Goal: Information Seeking & Learning: Understand process/instructions

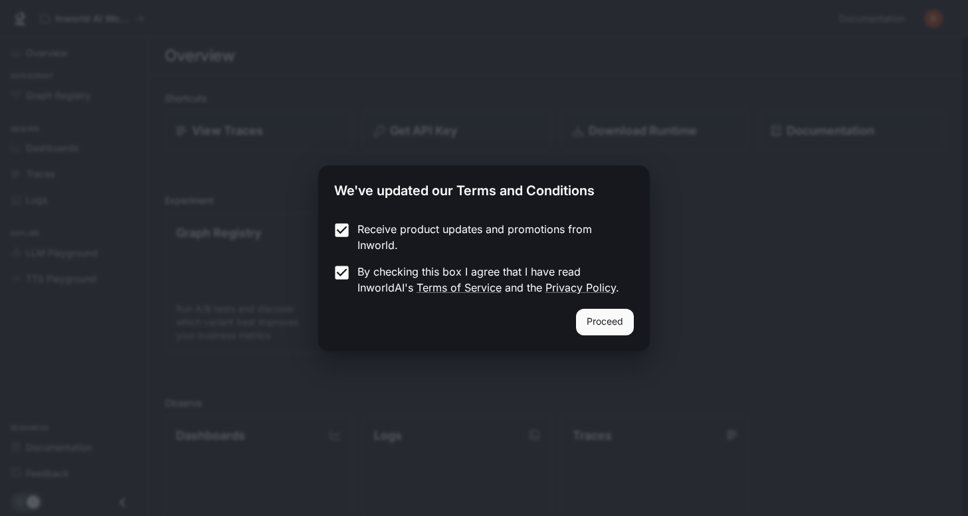
click at [601, 321] on button "Proceed" at bounding box center [605, 322] width 58 height 27
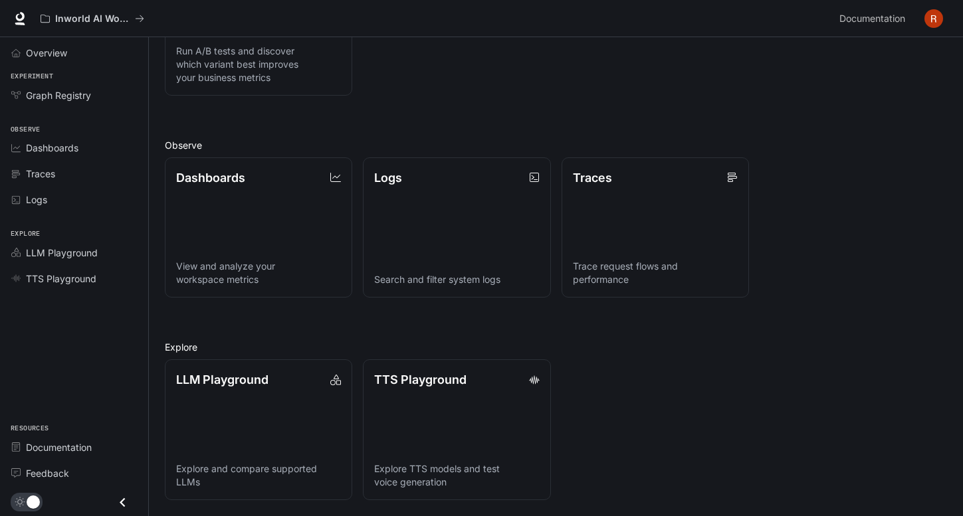
scroll to position [258, 0]
click at [229, 418] on link "LLM Playground Explore and compare supported LLMs" at bounding box center [258, 430] width 189 height 142
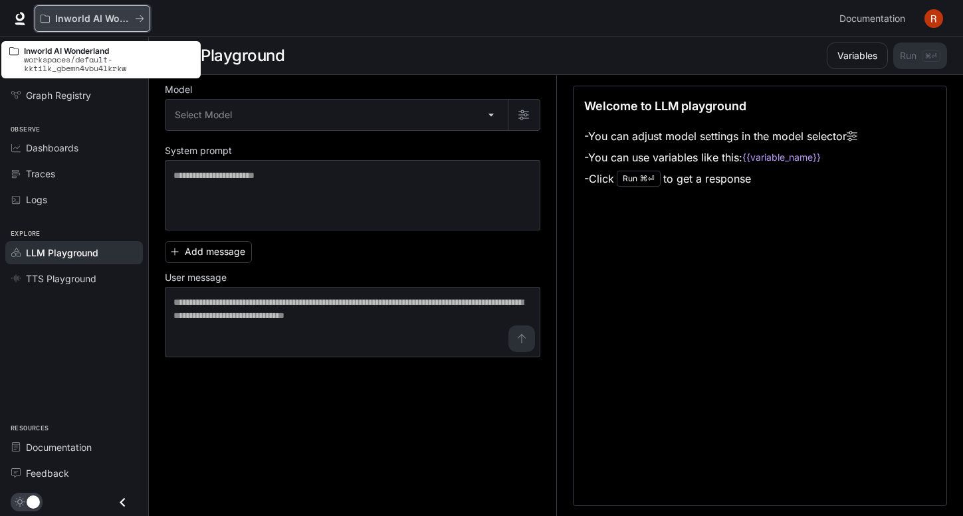
click at [88, 21] on p "Inworld AI Wonderland" at bounding box center [92, 18] width 74 height 11
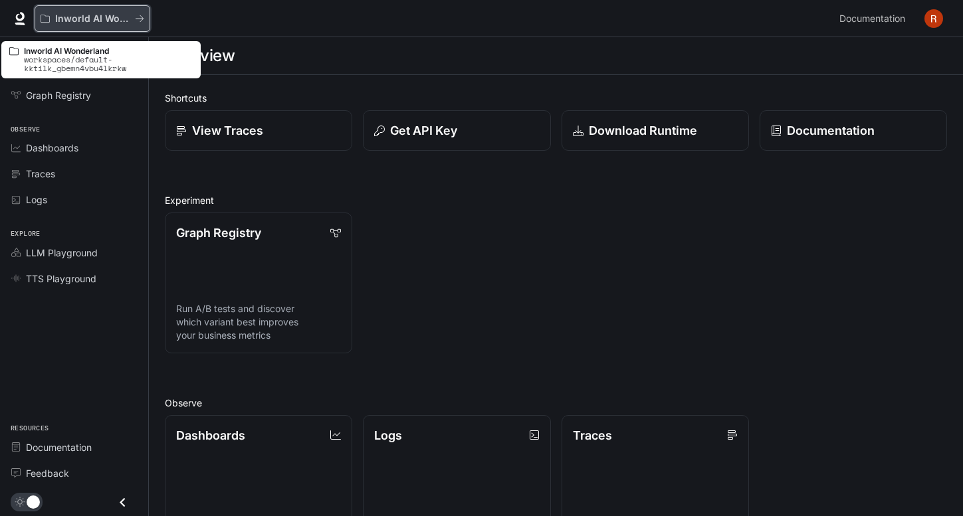
click at [136, 15] on icon "All workspaces" at bounding box center [139, 18] width 9 height 9
click at [138, 20] on icon "All workspaces" at bounding box center [139, 18] width 9 height 9
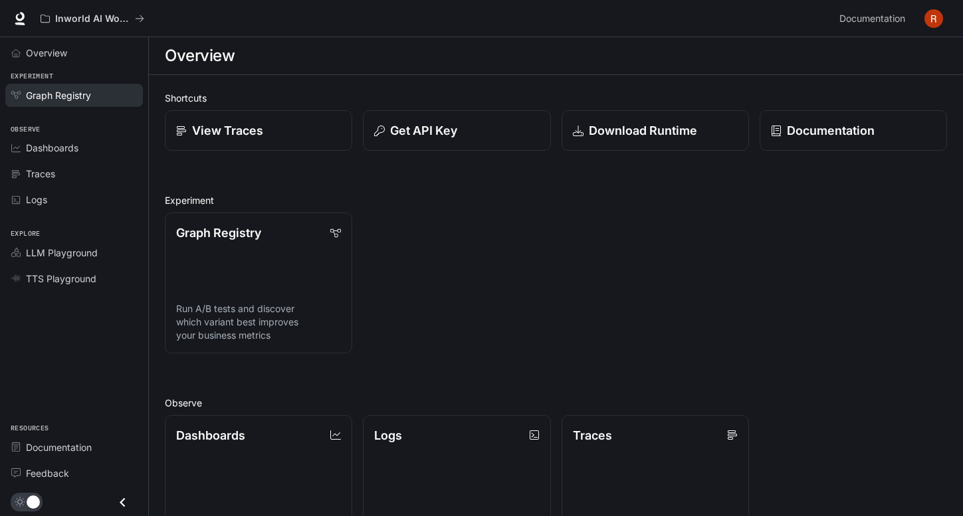
click at [73, 96] on span "Graph Registry" at bounding box center [58, 95] width 65 height 14
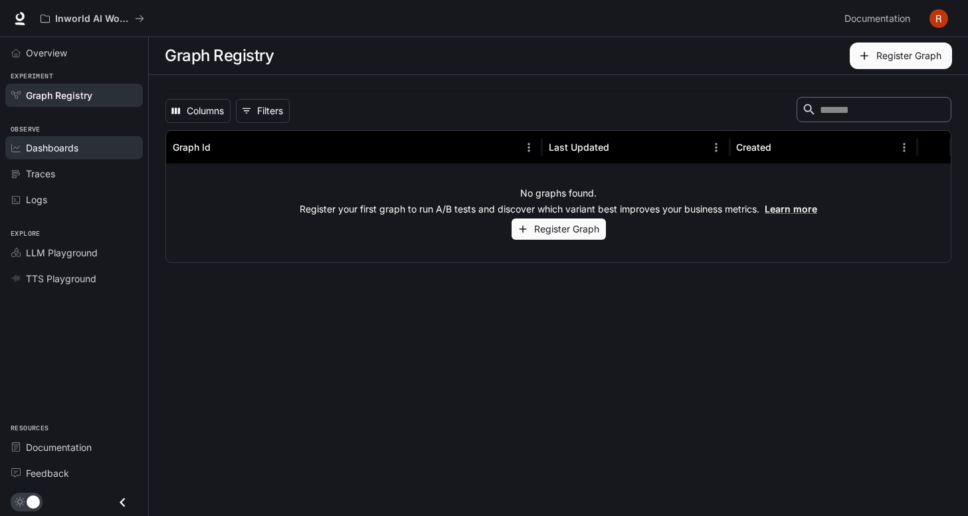
click at [65, 150] on span "Dashboards" at bounding box center [52, 148] width 53 height 14
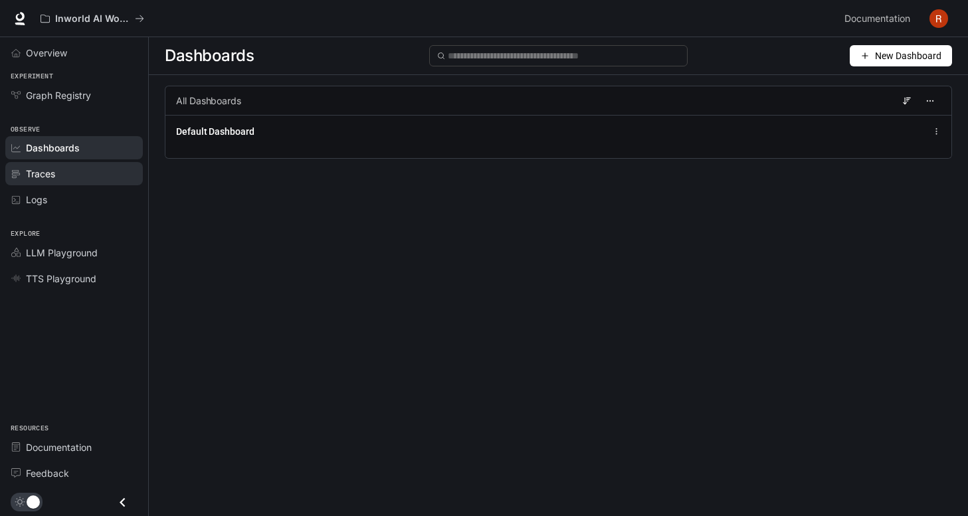
click at [35, 173] on span "Traces" at bounding box center [40, 174] width 29 height 14
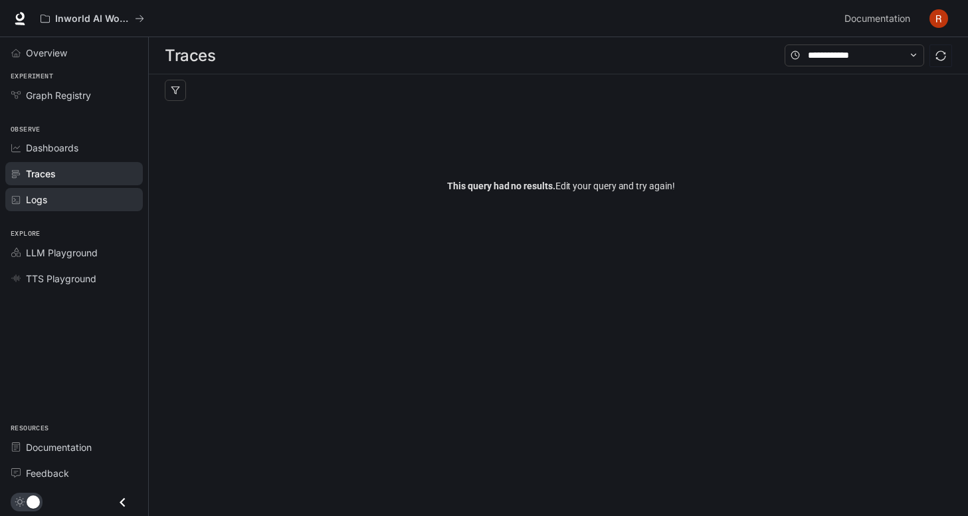
click at [38, 197] on span "Logs" at bounding box center [36, 200] width 21 height 14
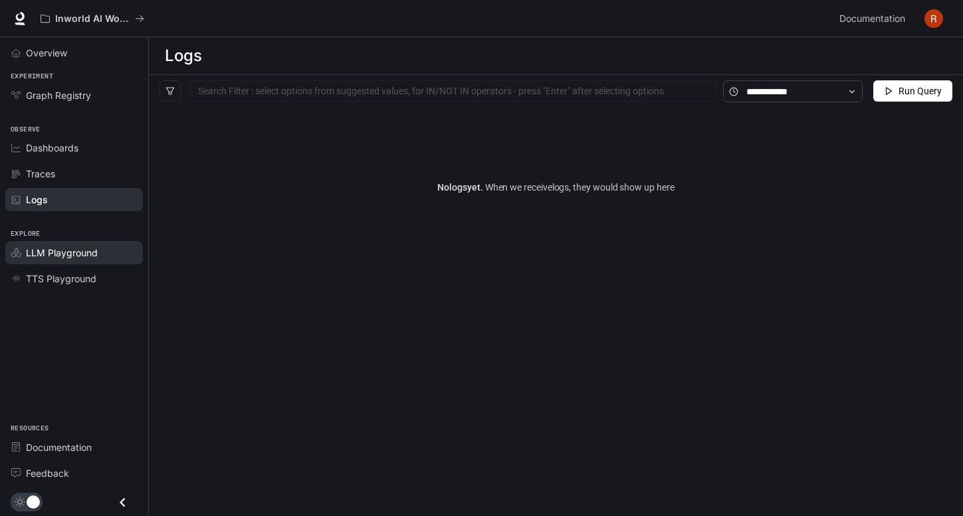
click at [78, 254] on span "LLM Playground" at bounding box center [62, 253] width 72 height 14
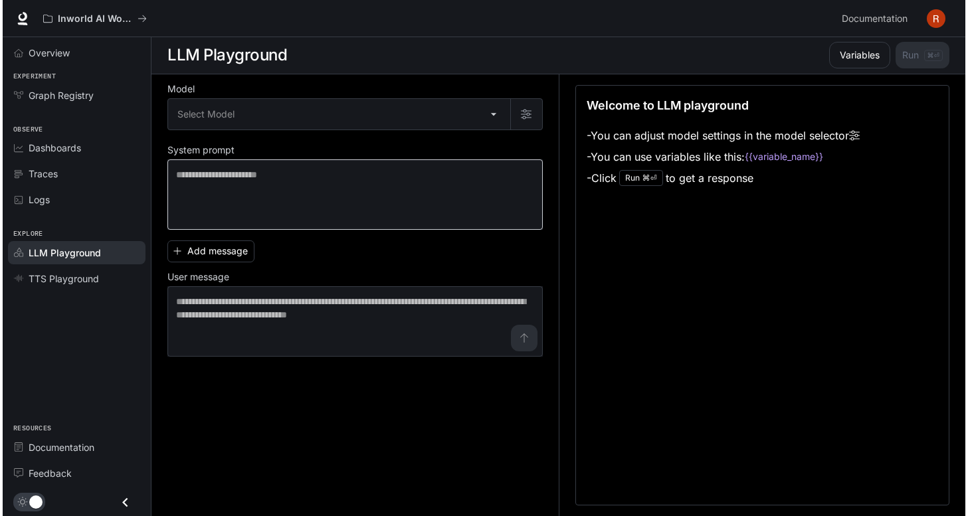
scroll to position [1, 0]
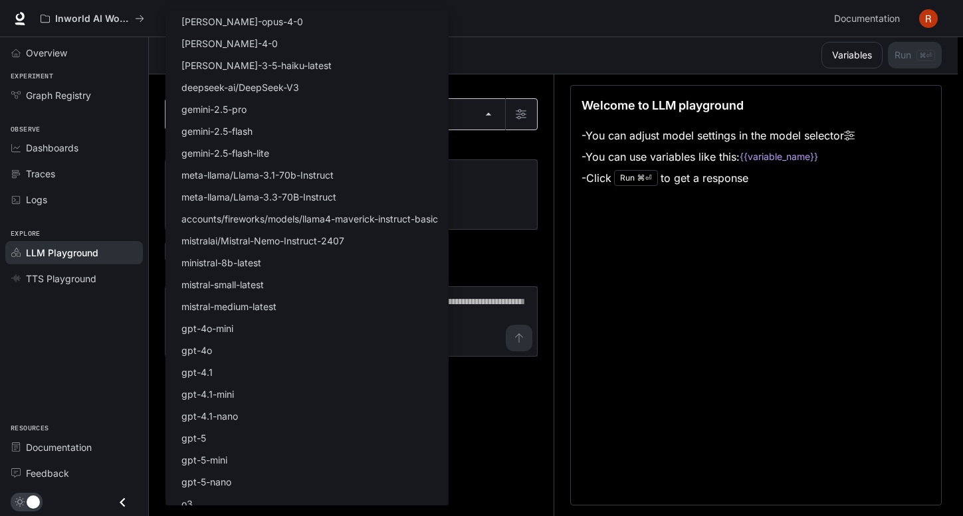
click at [491, 114] on body "Skip to main content Inworld AI Wonderland Documentation Documentation Portal O…" at bounding box center [481, 257] width 963 height 517
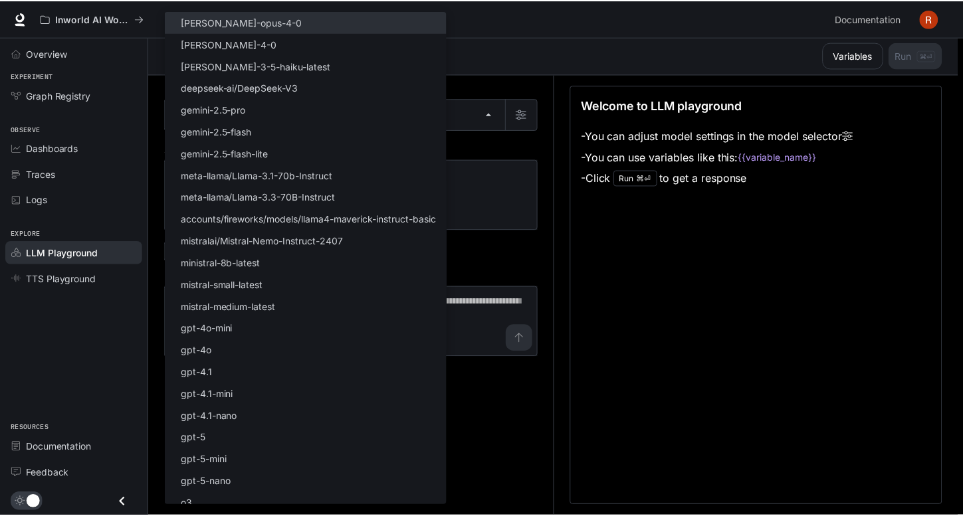
scroll to position [0, 0]
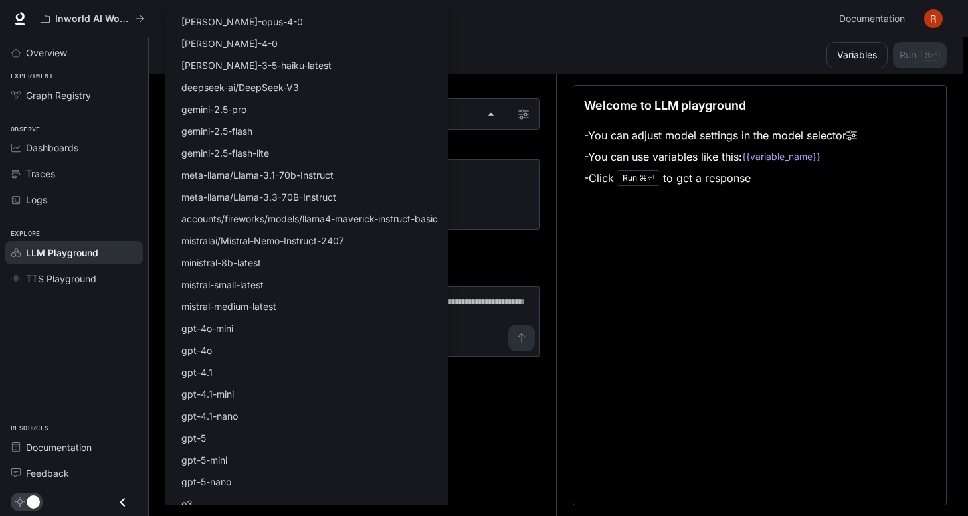
click at [632, 348] on div at bounding box center [484, 258] width 968 height 516
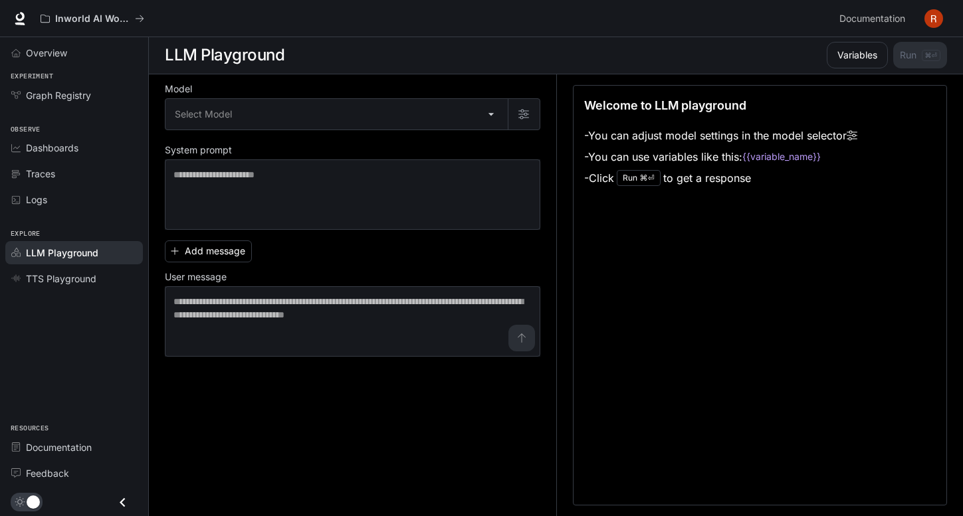
click at [778, 154] on code "{{variable_name}}" at bounding box center [781, 156] width 78 height 13
click at [56, 445] on span "Documentation" at bounding box center [59, 448] width 66 height 14
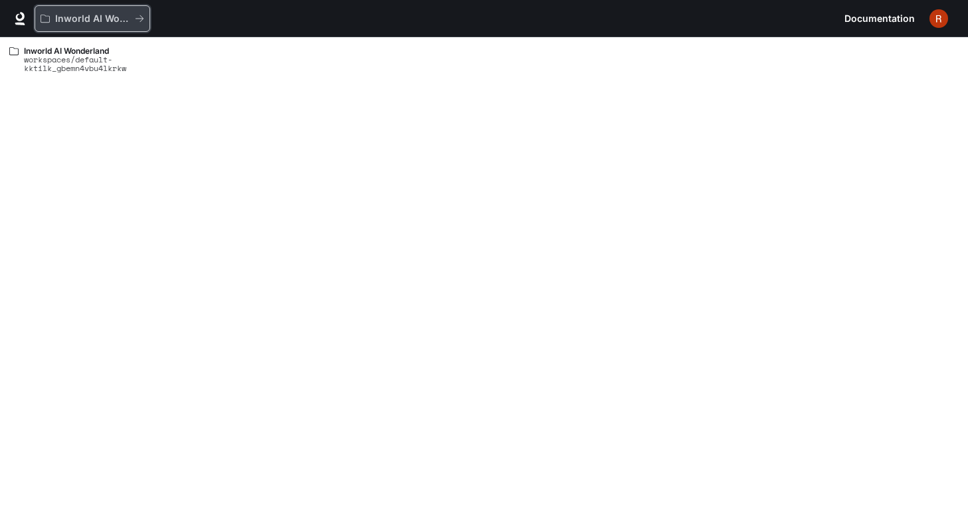
click at [82, 15] on p "Inworld AI Wonderland" at bounding box center [92, 18] width 74 height 11
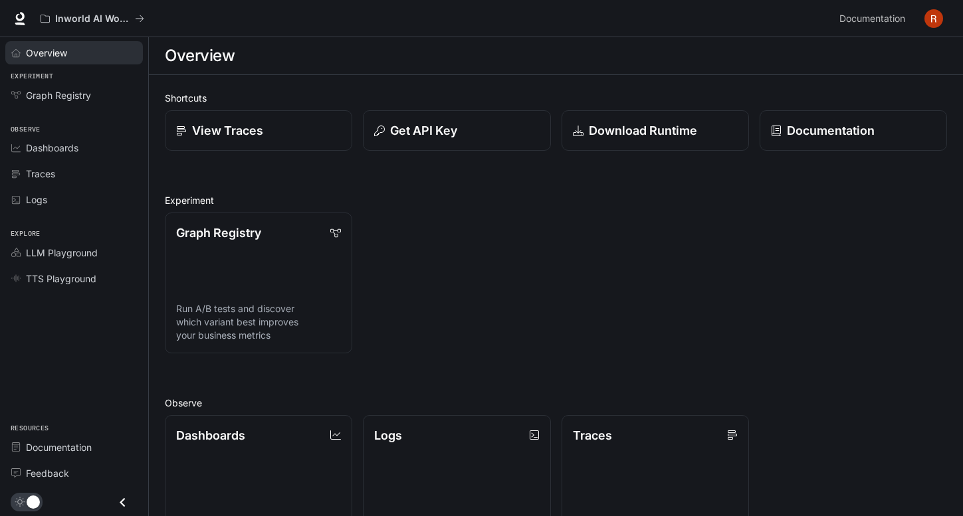
click at [56, 54] on span "Overview" at bounding box center [46, 53] width 41 height 14
click at [464, 131] on div "Get API Key" at bounding box center [457, 131] width 167 height 18
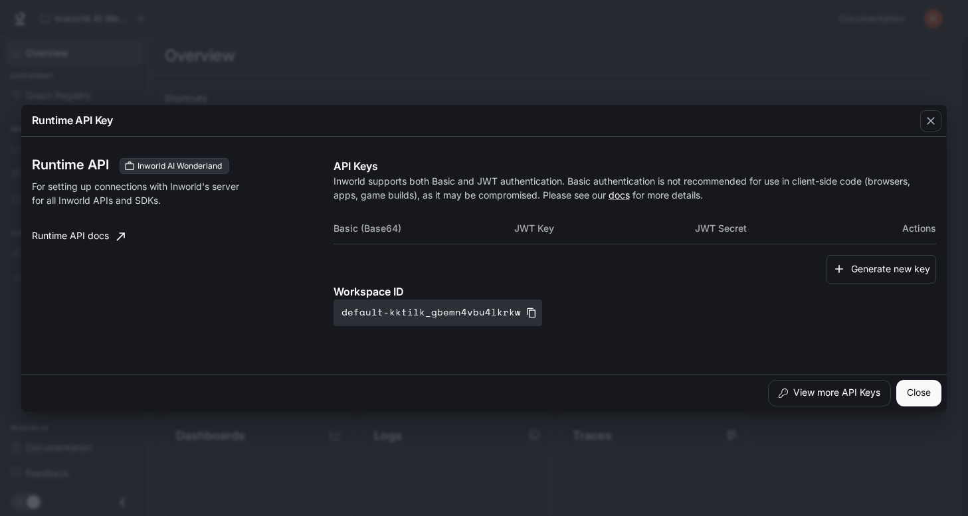
click at [284, 69] on div "Runtime API Key Runtime API Inworld AI Wonderland For setting up connections wi…" at bounding box center [484, 258] width 968 height 516
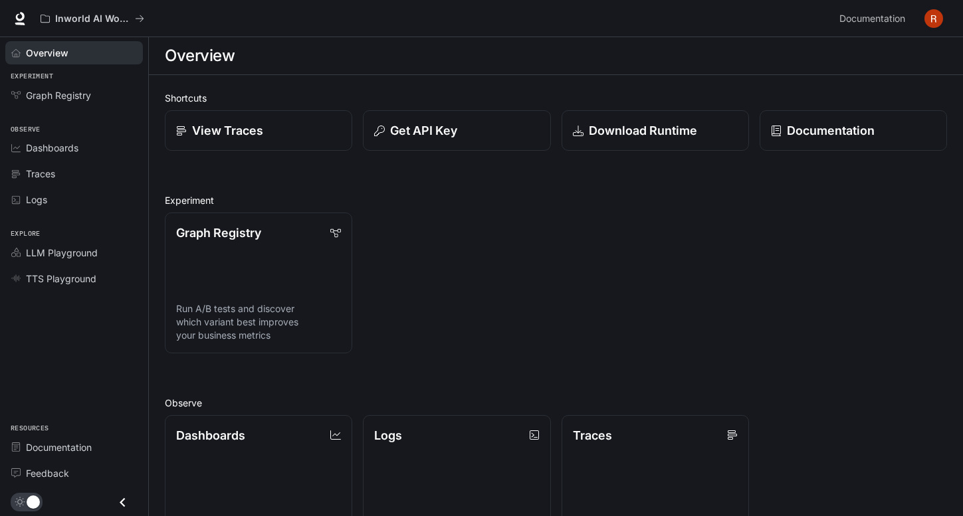
click at [187, 57] on h1 "Overview" at bounding box center [200, 56] width 70 height 27
click at [17, 23] on icon at bounding box center [20, 24] width 10 height 3
